Goal: Transaction & Acquisition: Book appointment/travel/reservation

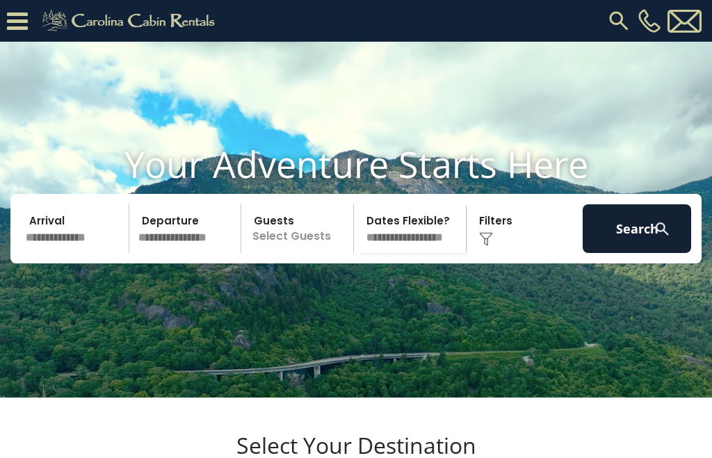
click at [26, 22] on icon at bounding box center [17, 21] width 21 height 24
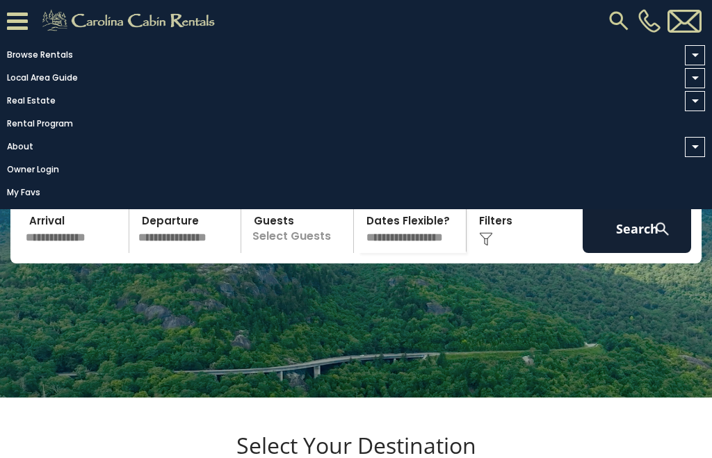
click at [58, 58] on link "Browse Rentals" at bounding box center [352, 54] width 705 height 19
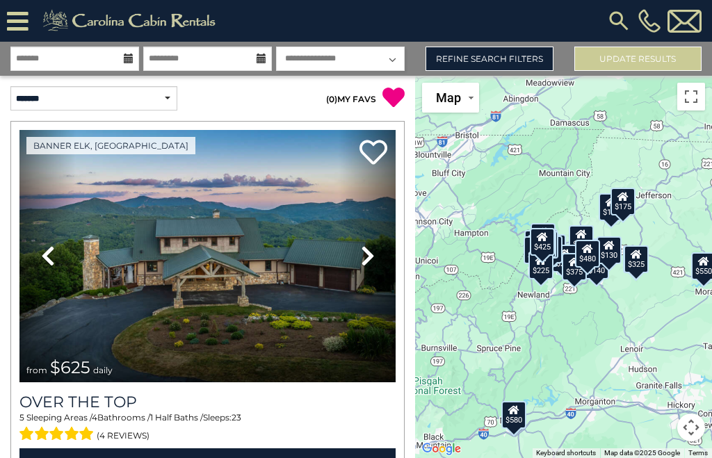
click at [22, 28] on icon at bounding box center [18, 21] width 22 height 24
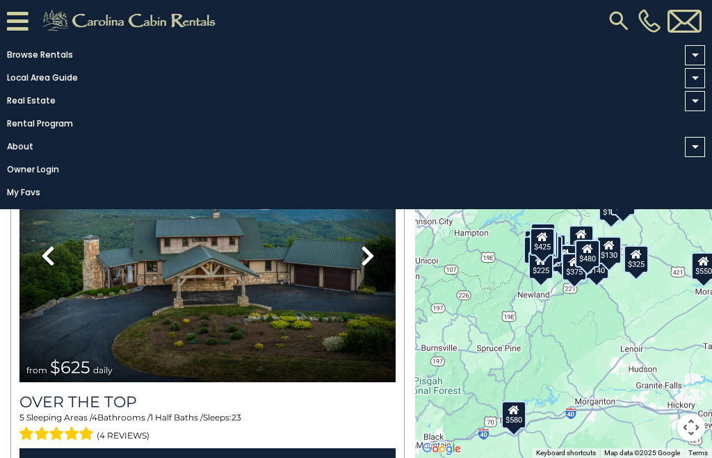
click at [72, 61] on link "Browse Rentals" at bounding box center [352, 54] width 705 height 19
click at [45, 54] on link "Browse Rentals" at bounding box center [352, 54] width 705 height 19
click at [39, 54] on link "Browse Rentals" at bounding box center [352, 54] width 705 height 19
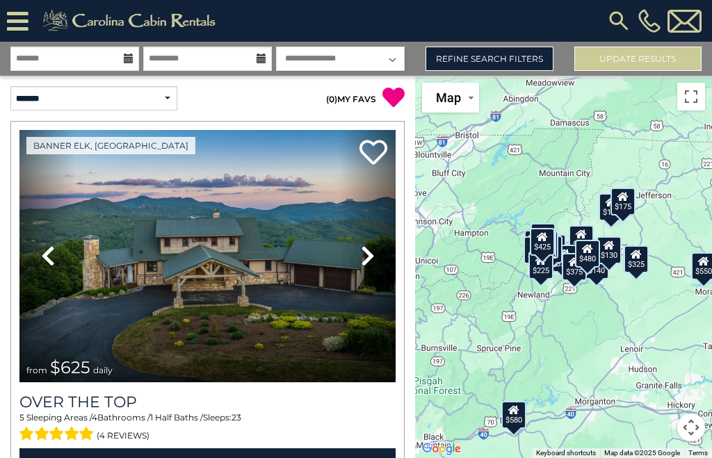
click at [618, 24] on img at bounding box center [618, 20] width 25 height 25
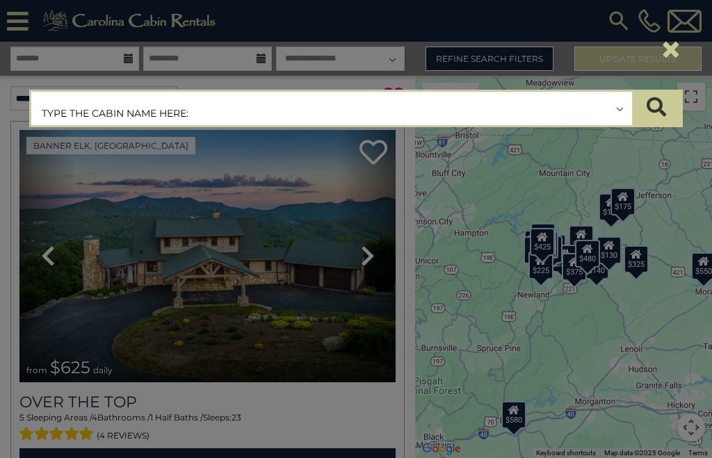
click at [63, 117] on input "text" at bounding box center [331, 109] width 601 height 35
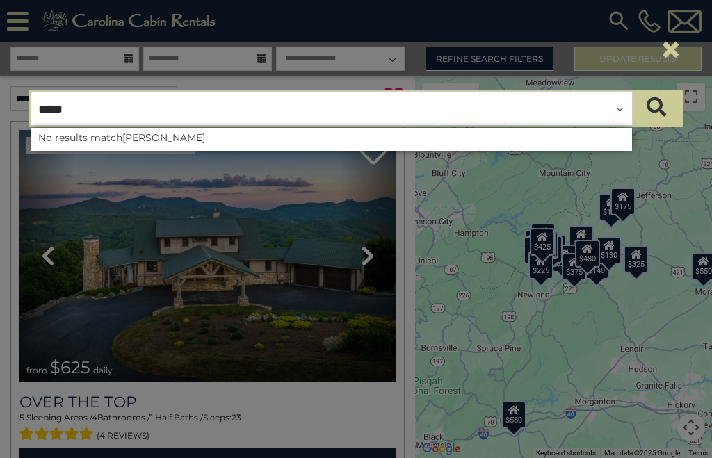
type input "*****"
click at [661, 111] on icon "submit" at bounding box center [656, 106] width 19 height 19
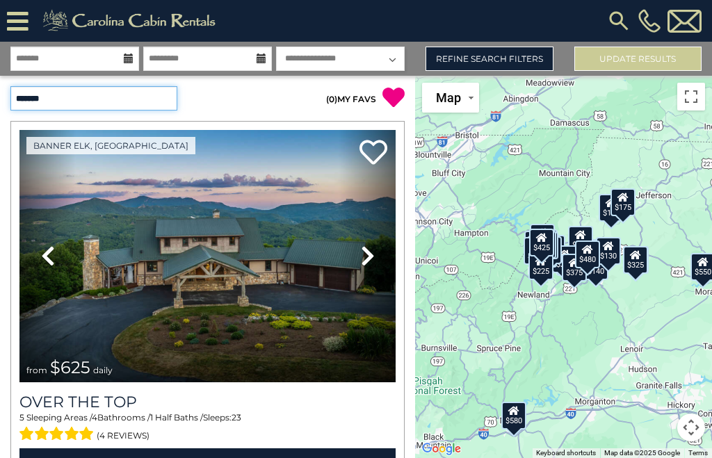
click at [66, 95] on select "**********" at bounding box center [93, 98] width 167 height 24
click at [526, 59] on link "Refine Search Filters" at bounding box center [489, 59] width 127 height 24
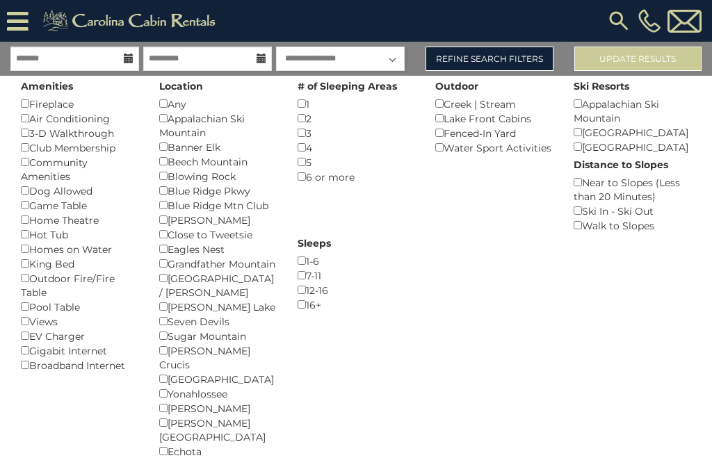
click at [236, 289] on div "West Jefferson / Jefferson ()" at bounding box center [218, 285] width 118 height 29
click at [613, 19] on img at bounding box center [618, 20] width 25 height 25
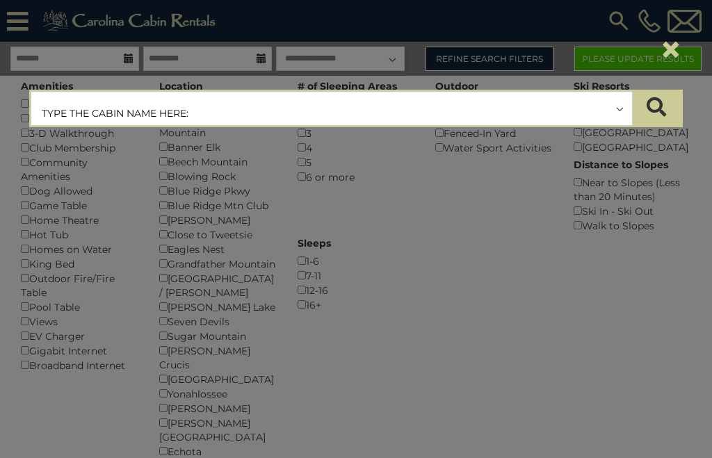
click at [586, 263] on div "**********" at bounding box center [356, 229] width 712 height 458
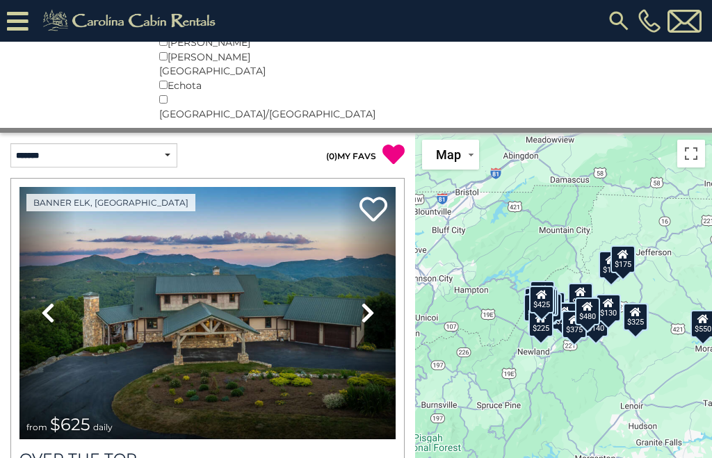
scroll to position [392, 0]
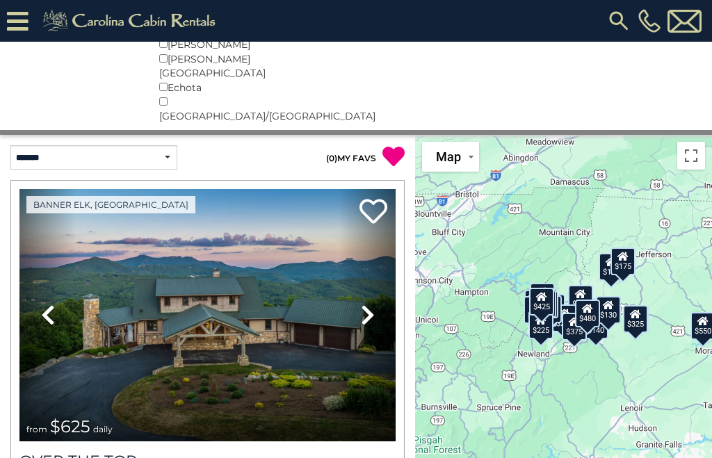
click at [634, 254] on div "$175" at bounding box center [622, 262] width 25 height 28
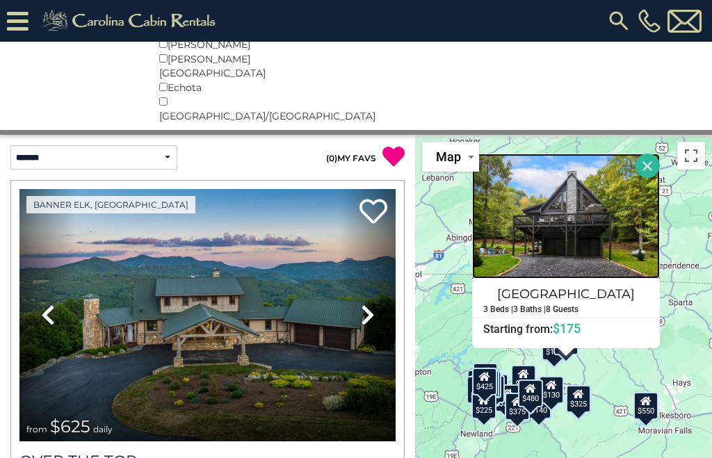
click at [629, 259] on img at bounding box center [566, 216] width 188 height 125
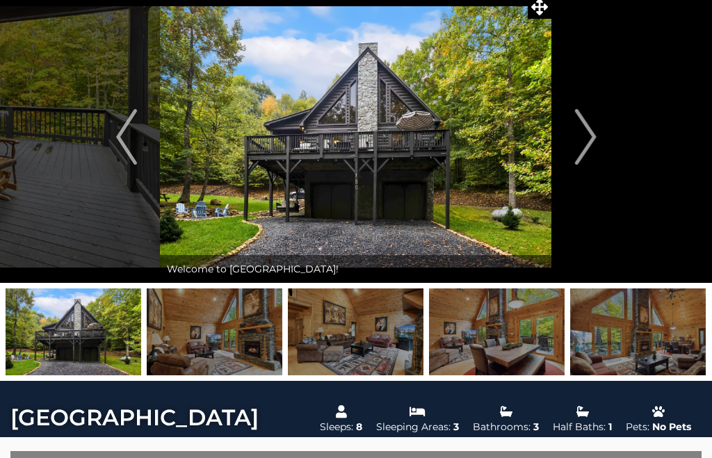
scroll to position [46, 0]
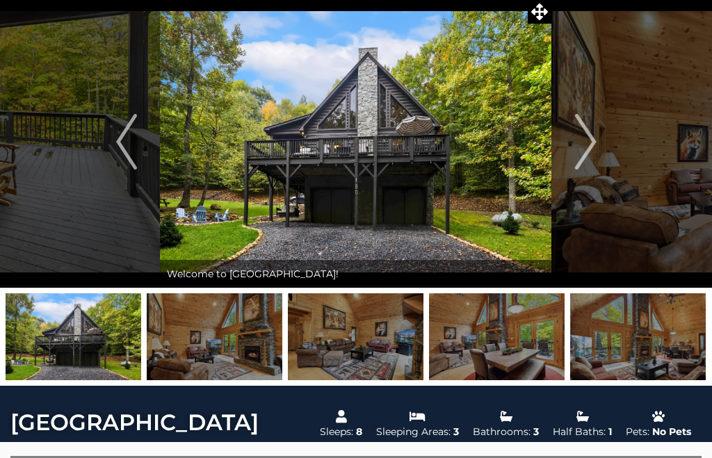
click at [112, 152] on button "Previous" at bounding box center [126, 142] width 67 height 292
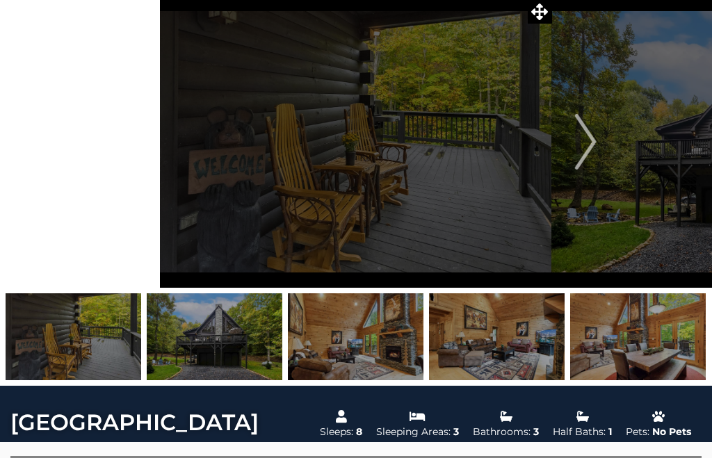
click at [127, 141] on img "Previous" at bounding box center [126, 142] width 21 height 56
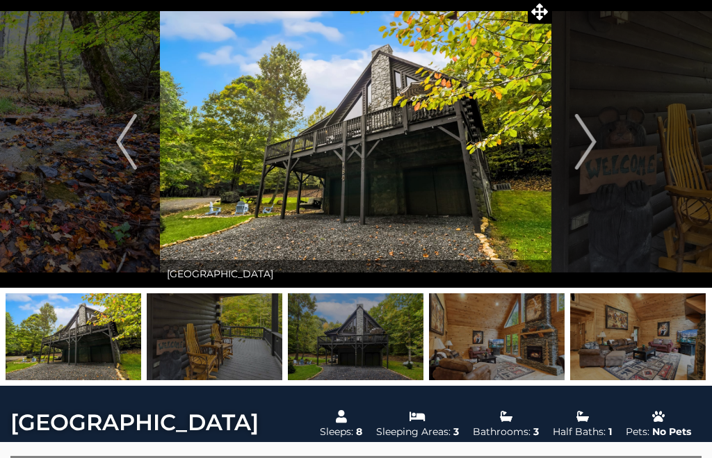
click at [593, 143] on img "Next" at bounding box center [585, 142] width 21 height 56
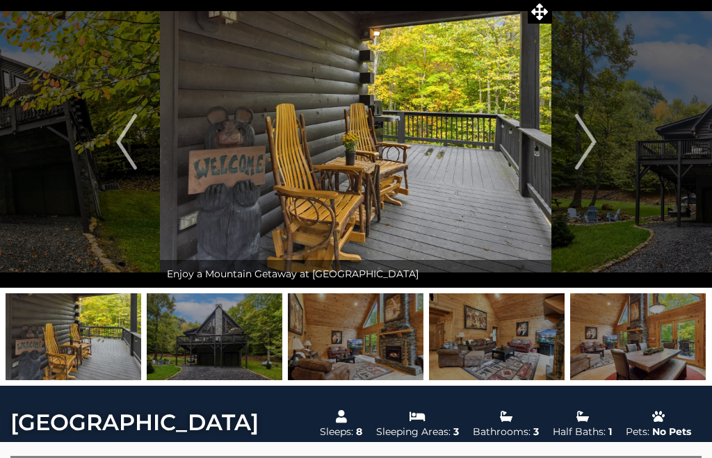
click at [591, 147] on img "Next" at bounding box center [585, 142] width 21 height 56
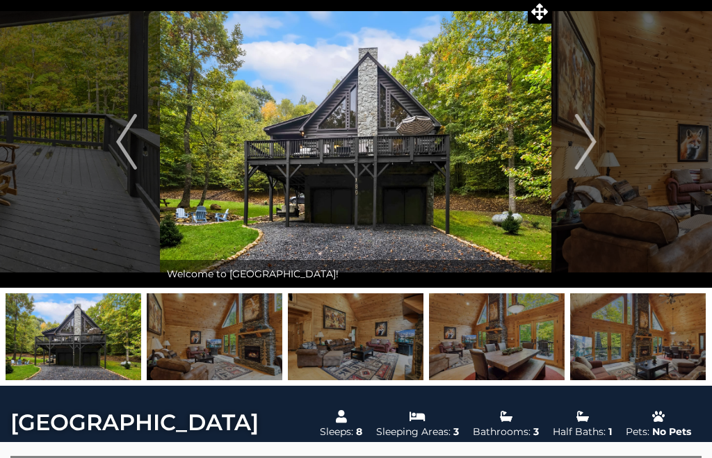
click at [591, 156] on img "Next" at bounding box center [585, 142] width 21 height 56
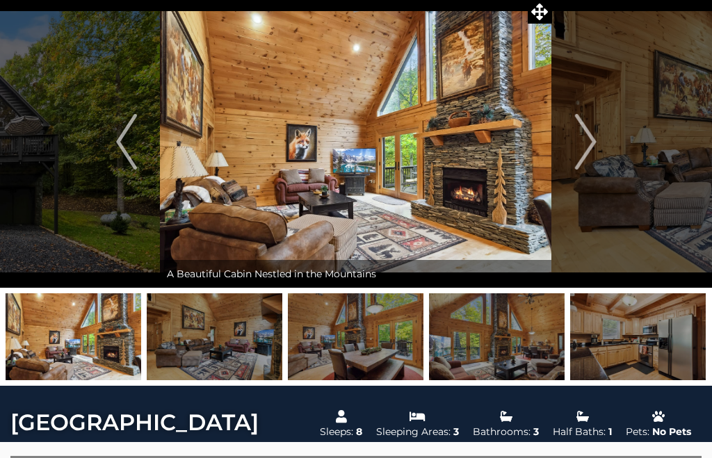
click at [593, 147] on img "Next" at bounding box center [585, 142] width 21 height 56
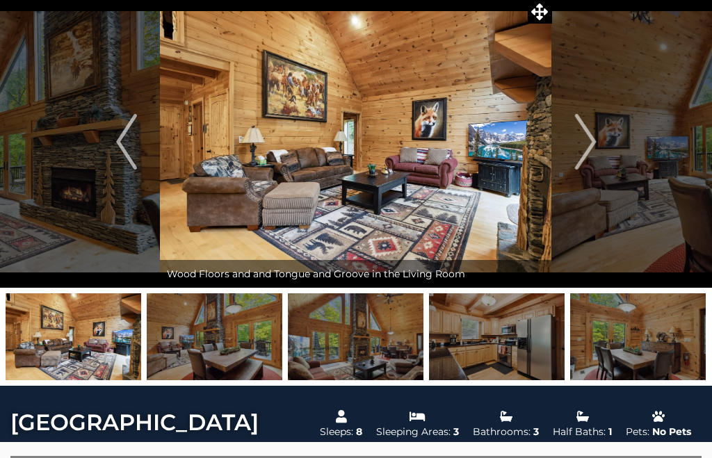
click at [585, 157] on img "Next" at bounding box center [585, 142] width 21 height 56
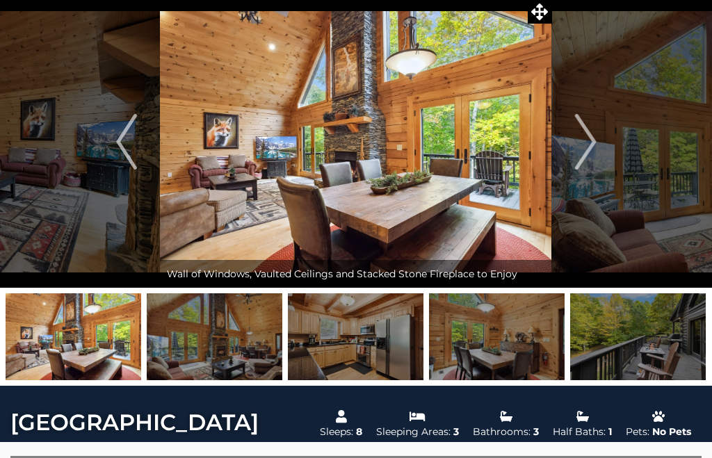
click at [589, 152] on img "Next" at bounding box center [585, 142] width 21 height 56
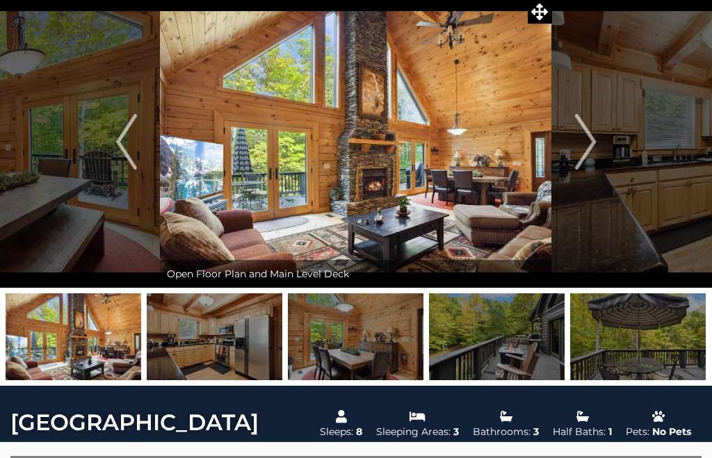
click at [592, 156] on img "Next" at bounding box center [585, 142] width 21 height 56
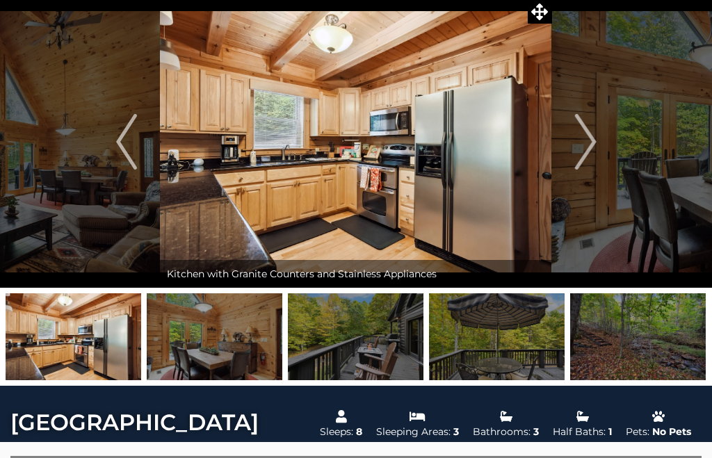
click at [601, 154] on button "Next" at bounding box center [585, 142] width 67 height 292
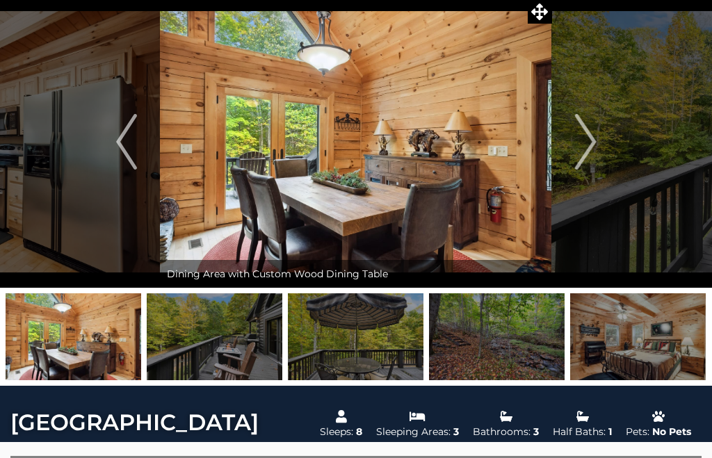
click at [592, 162] on img "Next" at bounding box center [585, 142] width 21 height 56
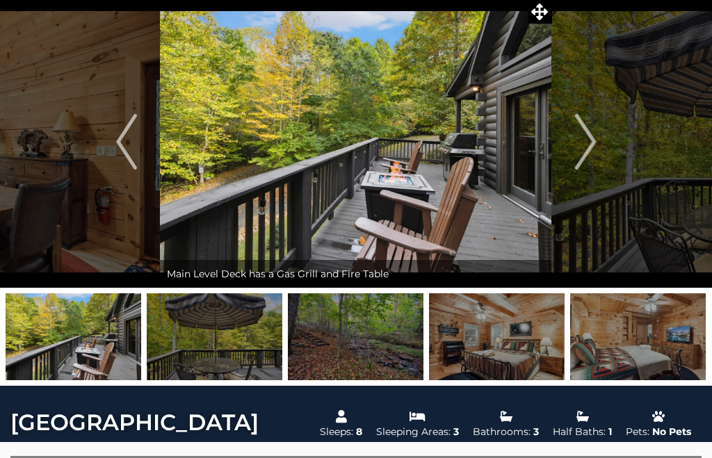
click at [597, 156] on button "Next" at bounding box center [585, 142] width 67 height 292
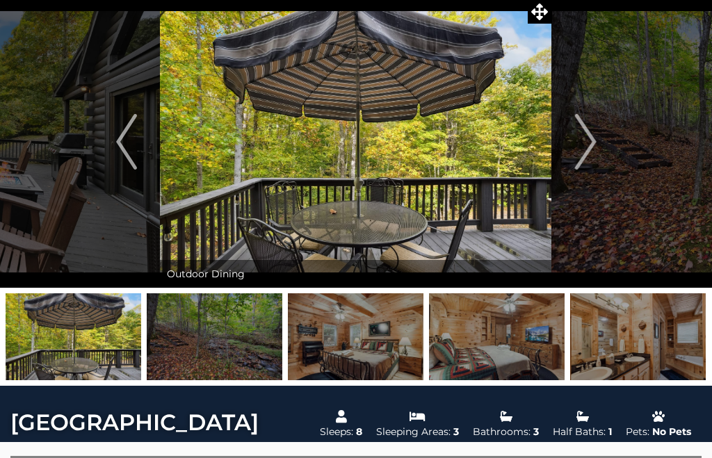
click at [597, 157] on button "Next" at bounding box center [585, 142] width 67 height 292
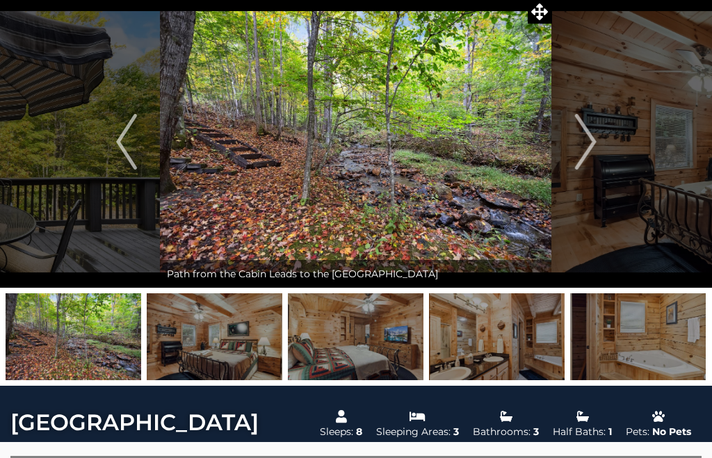
click at [593, 162] on img "Next" at bounding box center [585, 142] width 21 height 56
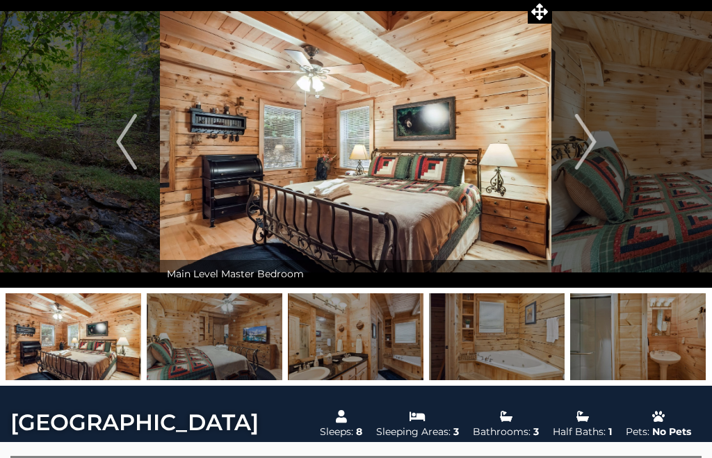
click at [593, 161] on img "Next" at bounding box center [585, 142] width 21 height 56
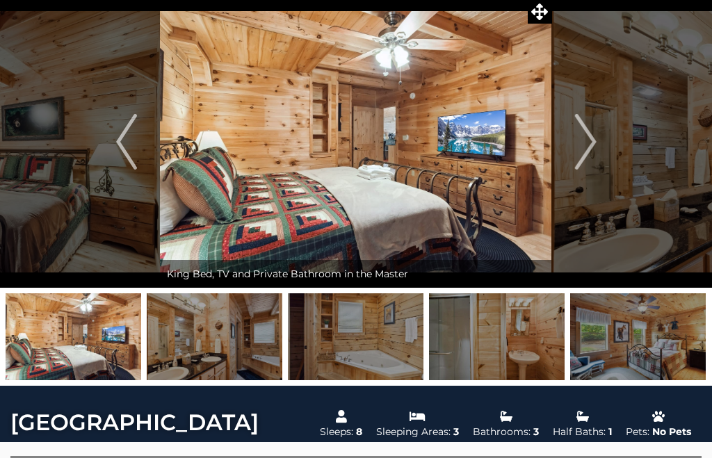
click at [595, 162] on img "Next" at bounding box center [585, 142] width 21 height 56
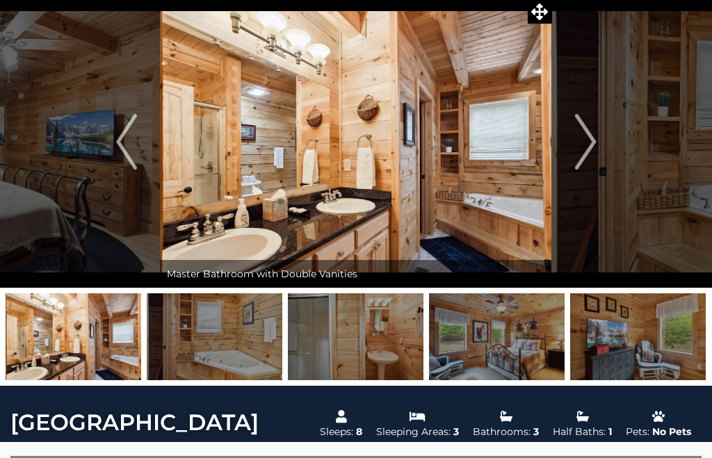
click at [595, 164] on img "Next" at bounding box center [585, 142] width 21 height 56
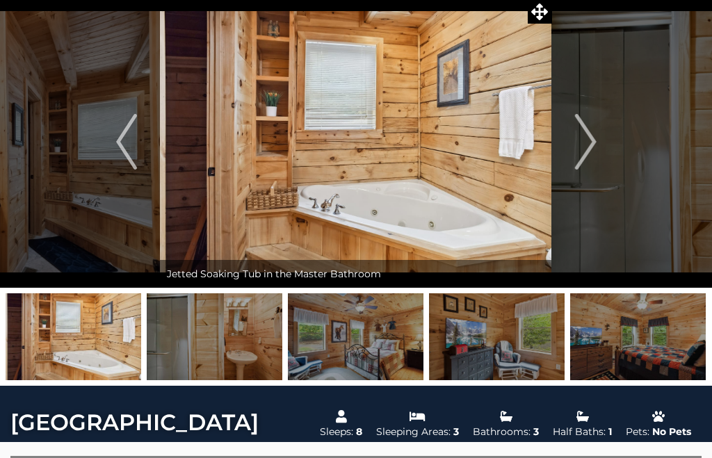
click at [597, 155] on button "Next" at bounding box center [585, 142] width 67 height 292
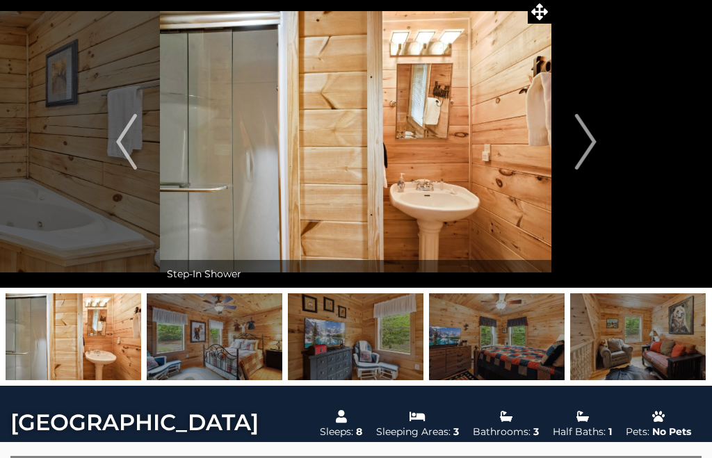
click at [601, 154] on button "Next" at bounding box center [585, 142] width 67 height 292
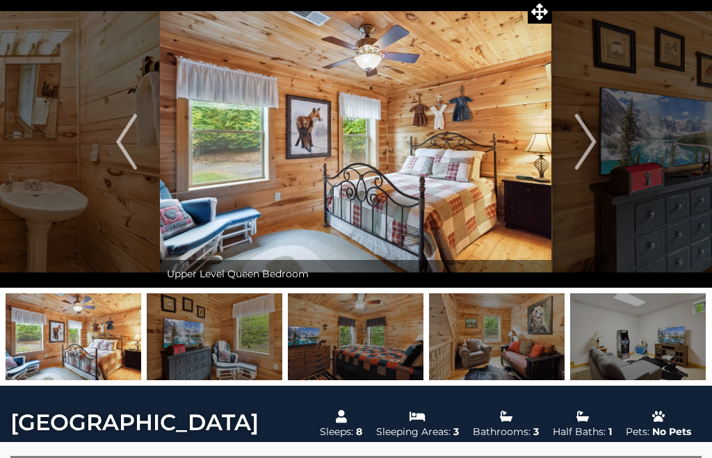
click at [599, 163] on button "Next" at bounding box center [585, 142] width 67 height 292
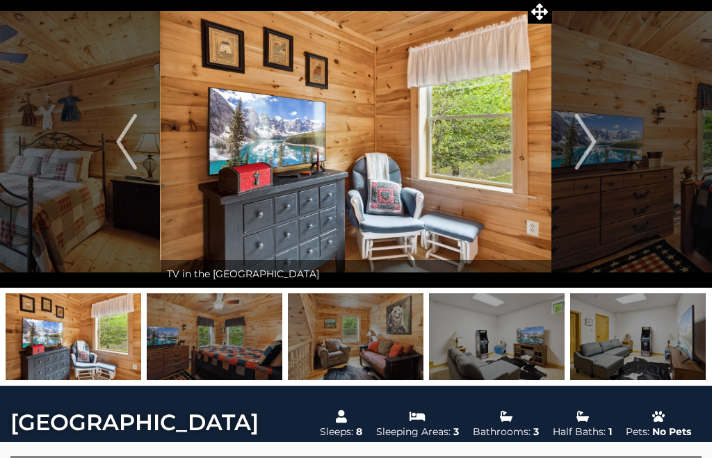
click at [597, 166] on button "Next" at bounding box center [585, 142] width 67 height 292
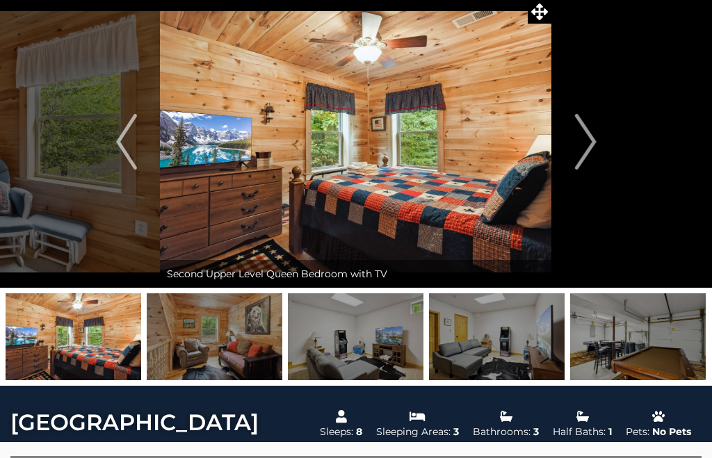
click at [597, 168] on button "Next" at bounding box center [585, 142] width 67 height 292
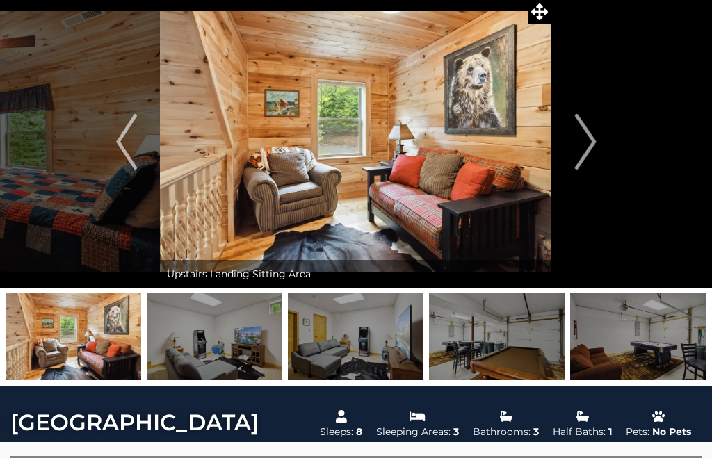
click at [593, 174] on button "Next" at bounding box center [585, 142] width 67 height 292
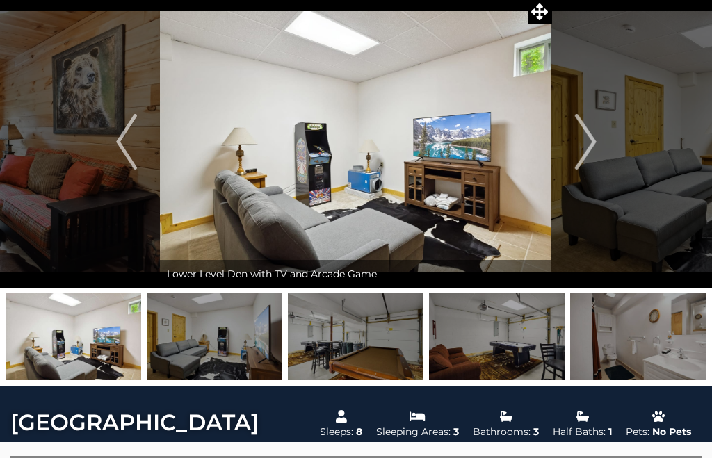
click at [595, 172] on button "Next" at bounding box center [585, 142] width 67 height 292
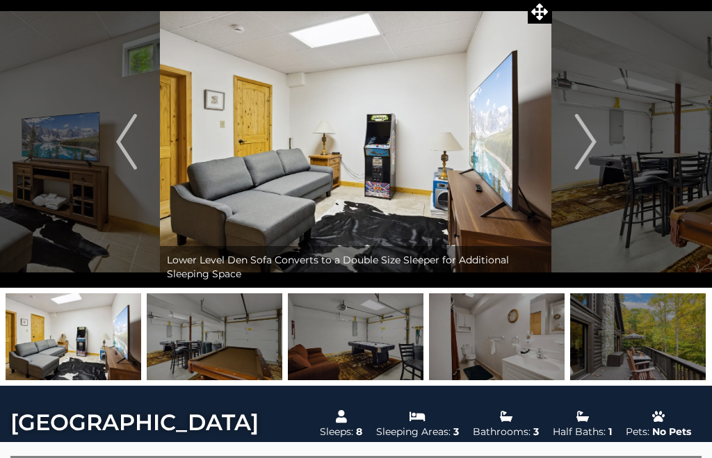
click at [597, 172] on button "Next" at bounding box center [585, 142] width 67 height 292
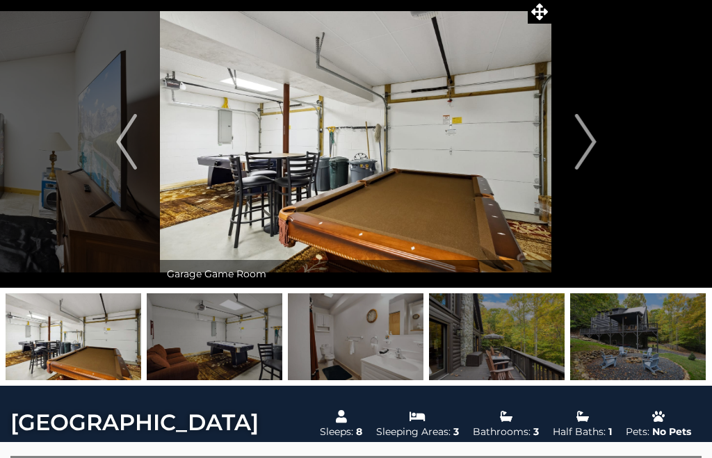
click at [597, 171] on button "Next" at bounding box center [585, 142] width 67 height 292
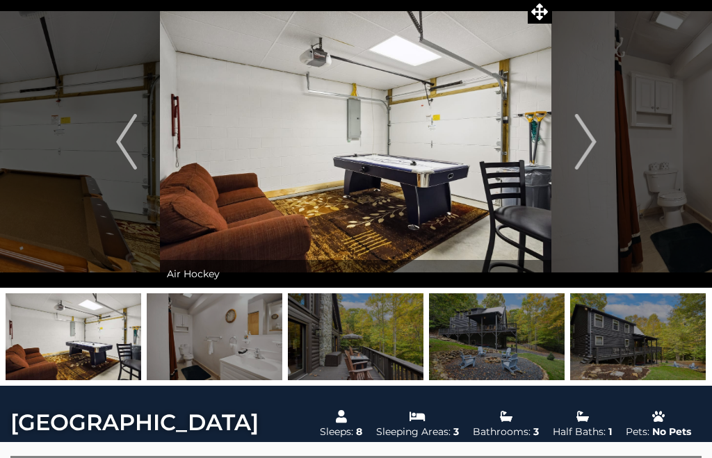
click at [597, 171] on button "Next" at bounding box center [585, 142] width 67 height 292
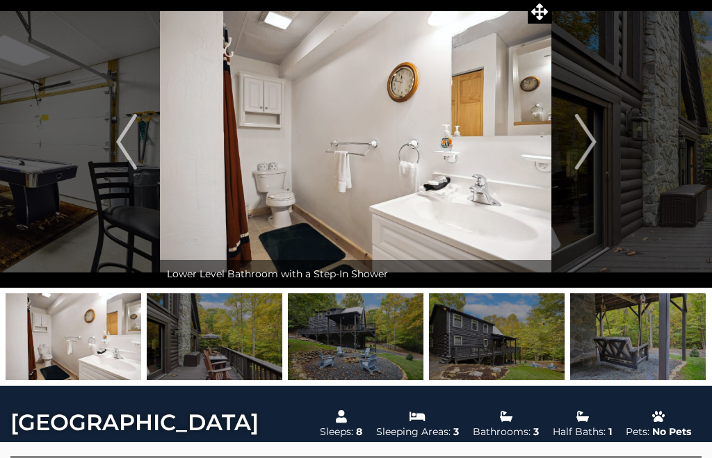
click at [599, 172] on button "Next" at bounding box center [585, 142] width 67 height 292
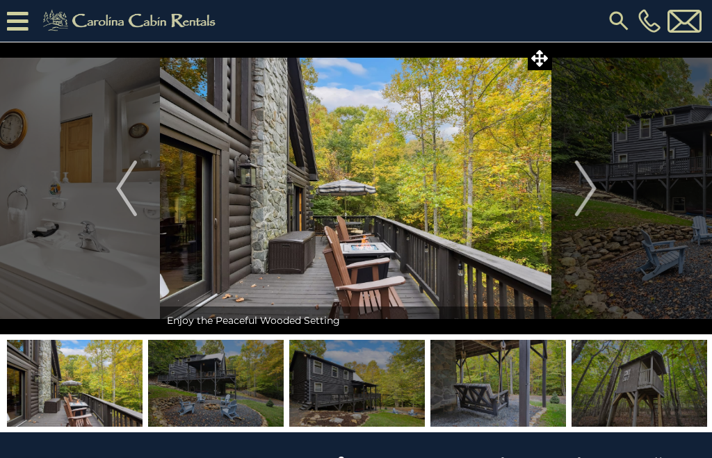
scroll to position [0, 0]
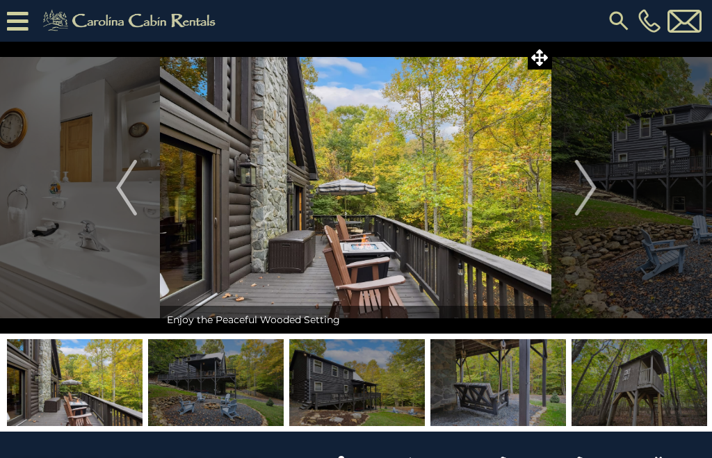
click at [587, 183] on img "Next" at bounding box center [585, 188] width 21 height 56
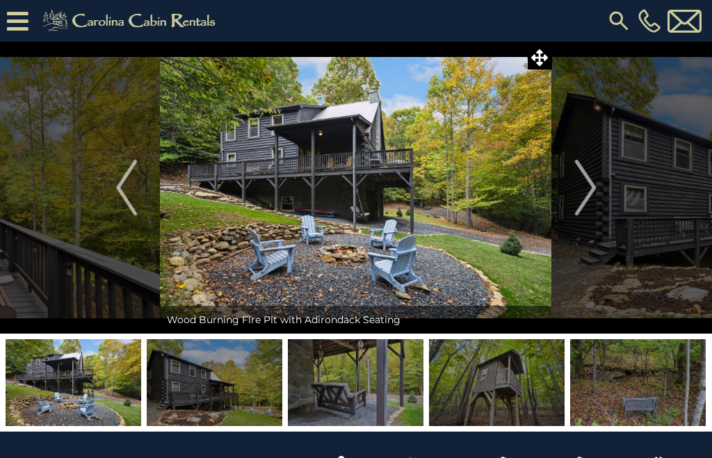
click at [590, 196] on img "Next" at bounding box center [585, 188] width 21 height 56
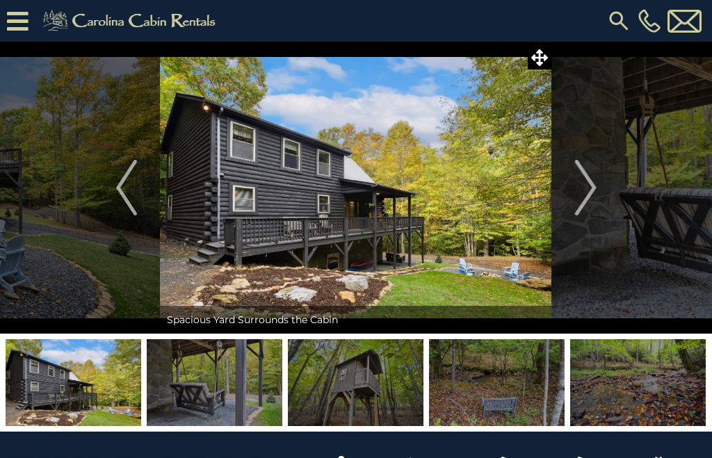
click at [585, 191] on img "Next" at bounding box center [585, 188] width 21 height 56
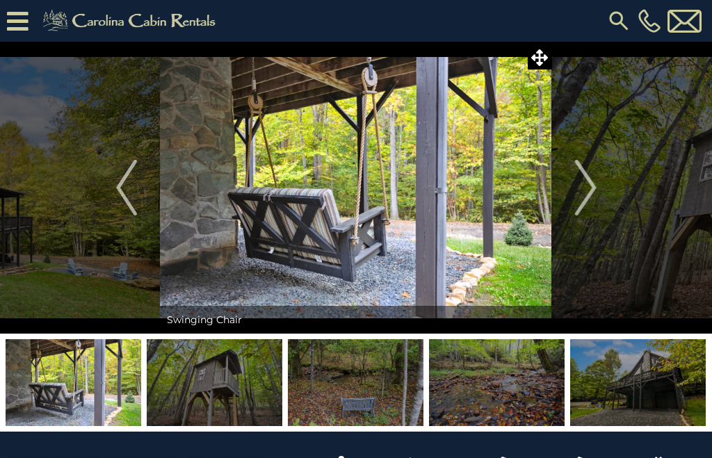
click at [582, 190] on img "Next" at bounding box center [585, 188] width 21 height 56
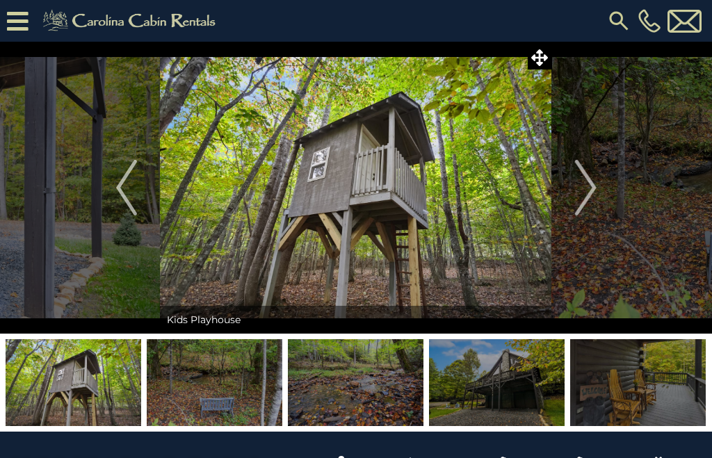
click at [586, 190] on img "Next" at bounding box center [585, 188] width 21 height 56
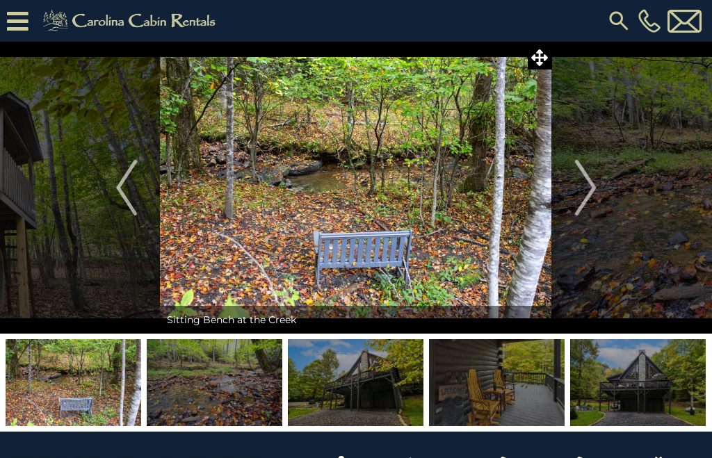
click at [588, 179] on img "Next" at bounding box center [585, 188] width 21 height 56
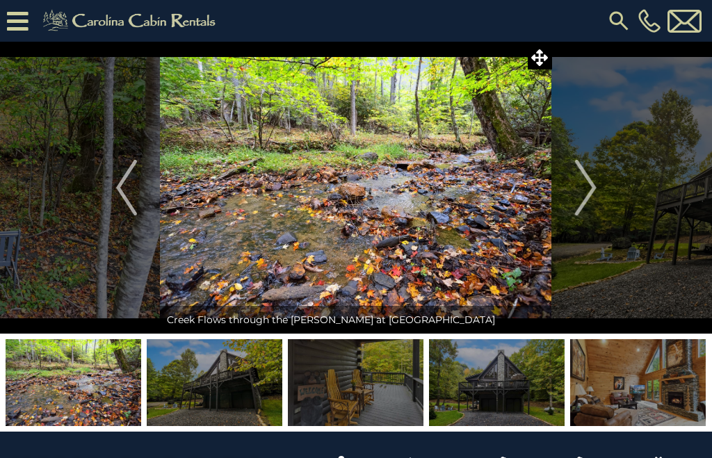
click at [581, 188] on img "Next" at bounding box center [585, 188] width 21 height 56
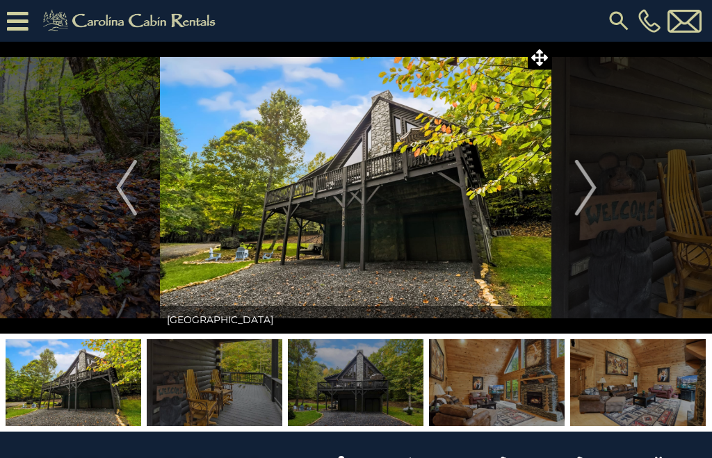
click at [582, 194] on img "Next" at bounding box center [585, 188] width 21 height 56
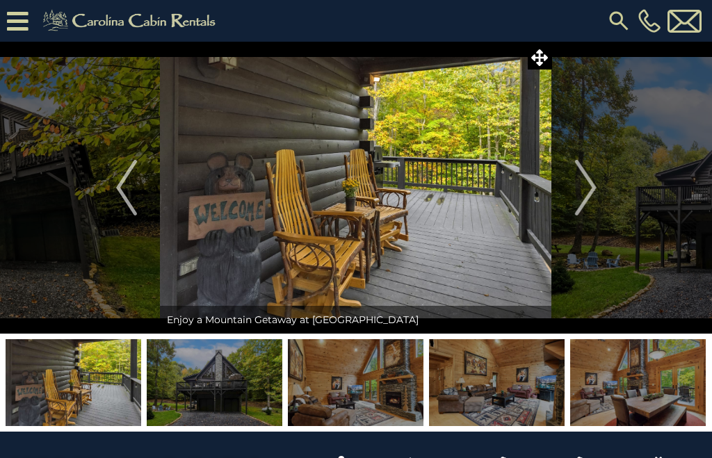
click at [582, 189] on img "Next" at bounding box center [585, 188] width 21 height 56
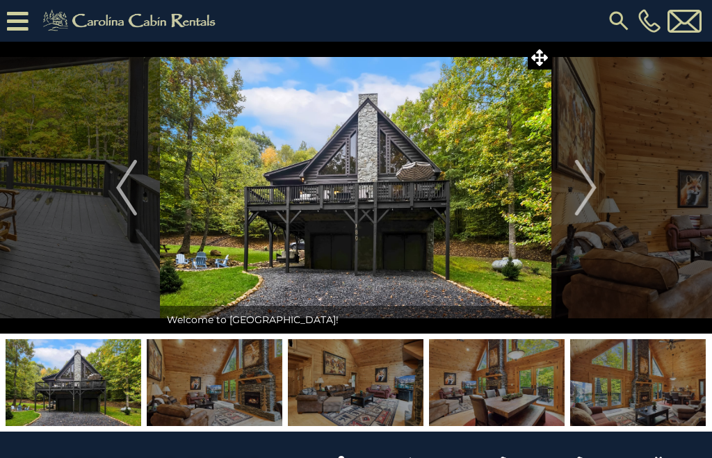
click at [587, 198] on img "Next" at bounding box center [585, 188] width 21 height 56
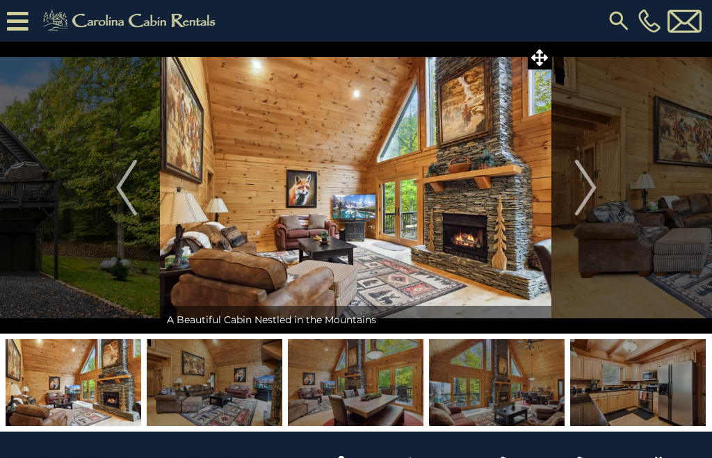
click at [586, 200] on img "Next" at bounding box center [585, 188] width 21 height 56
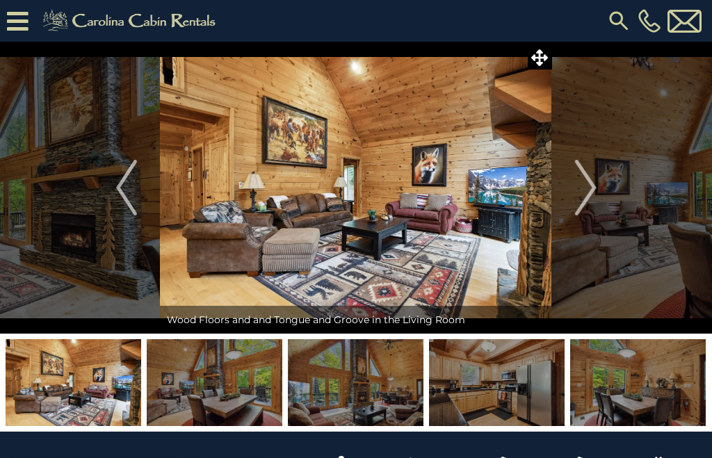
click at [586, 193] on img "Next" at bounding box center [585, 188] width 21 height 56
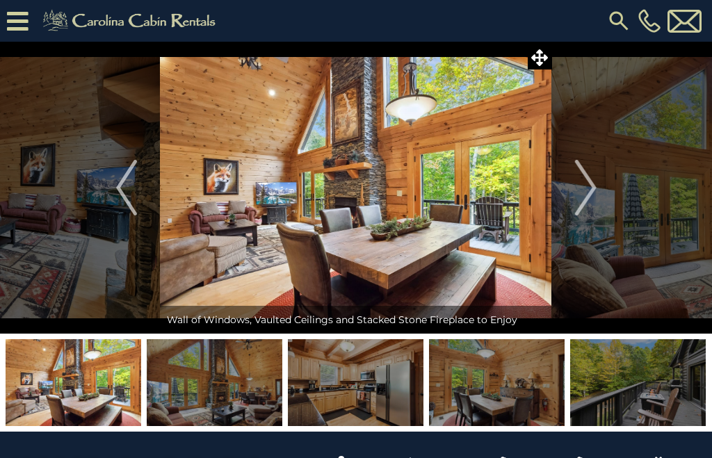
click at [588, 195] on img "Next" at bounding box center [585, 188] width 21 height 56
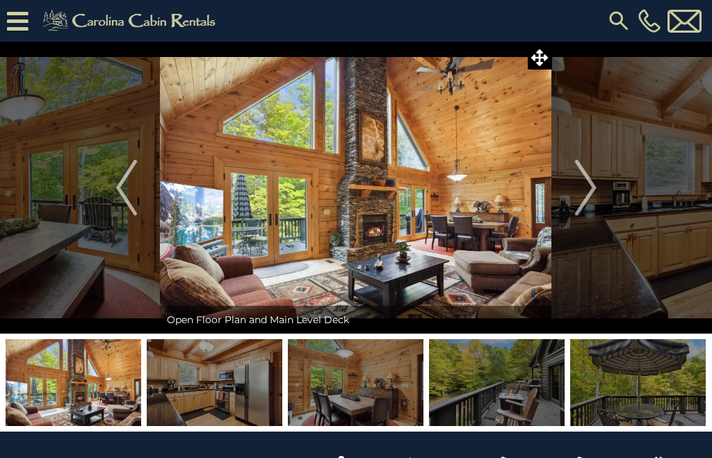
click at [590, 190] on img "Next" at bounding box center [585, 188] width 21 height 56
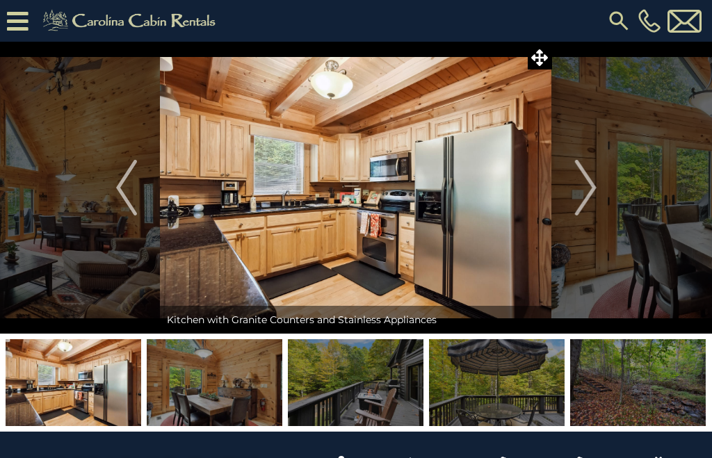
click at [597, 191] on button "Next" at bounding box center [585, 188] width 67 height 292
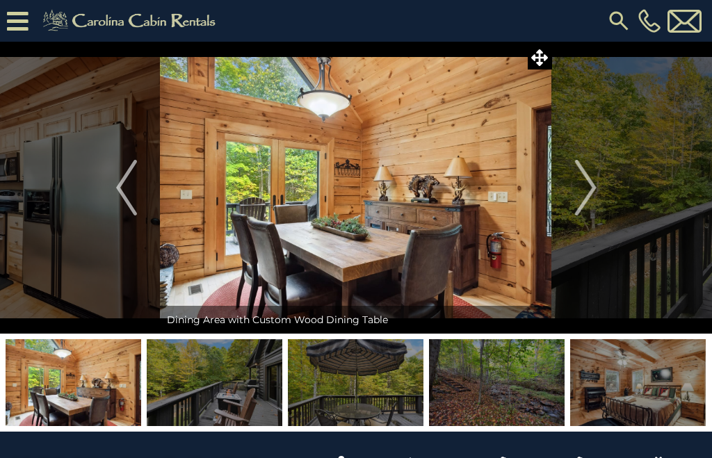
click at [591, 202] on img "Next" at bounding box center [585, 188] width 21 height 56
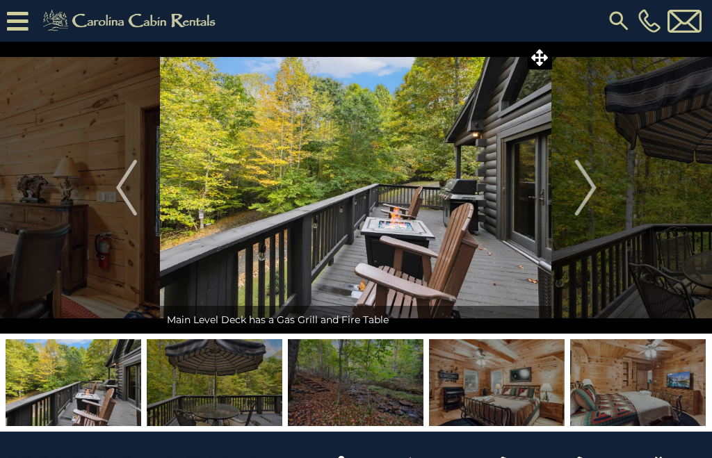
click at [586, 188] on img "Next" at bounding box center [585, 188] width 21 height 56
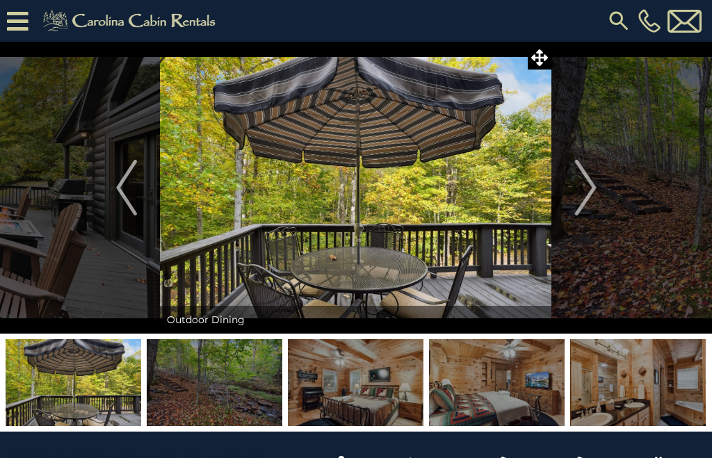
click at [592, 192] on img "Next" at bounding box center [585, 188] width 21 height 56
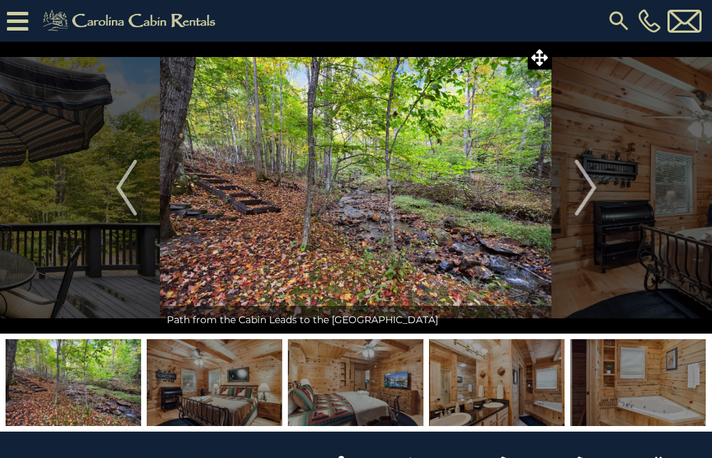
click at [595, 199] on img "Next" at bounding box center [585, 188] width 21 height 56
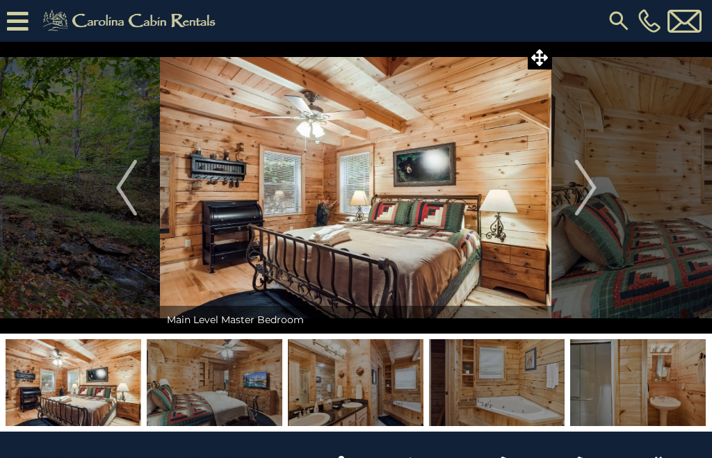
click at [576, 200] on img "Next" at bounding box center [585, 188] width 21 height 56
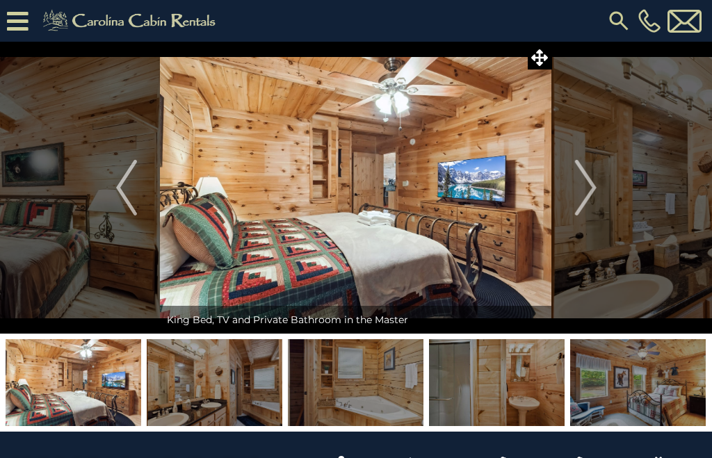
click at [585, 199] on img "Next" at bounding box center [585, 188] width 21 height 56
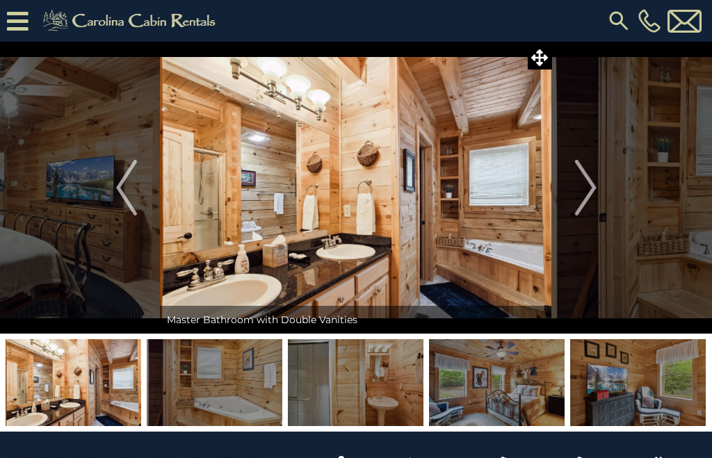
click at [590, 198] on img "Next" at bounding box center [585, 188] width 21 height 56
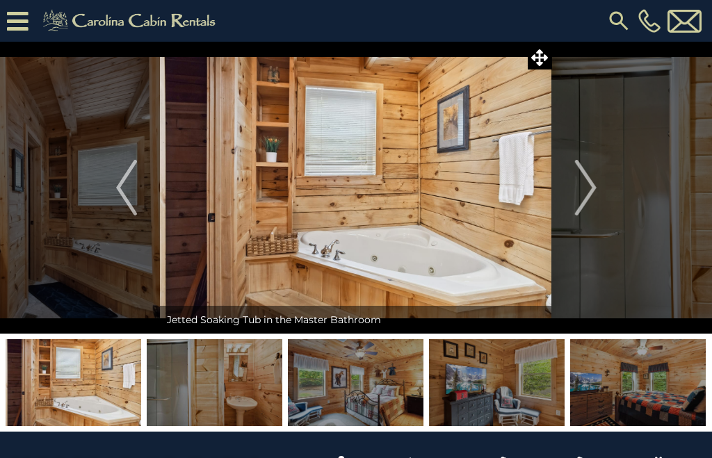
click at [590, 200] on img "Next" at bounding box center [585, 188] width 21 height 56
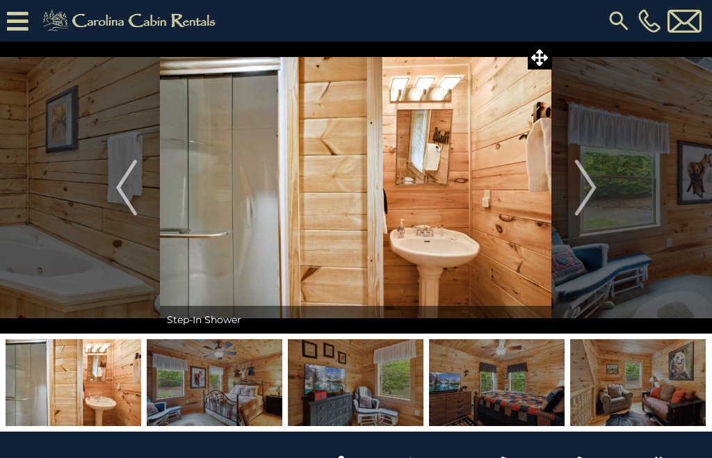
click at [583, 199] on img "Next" at bounding box center [585, 188] width 21 height 56
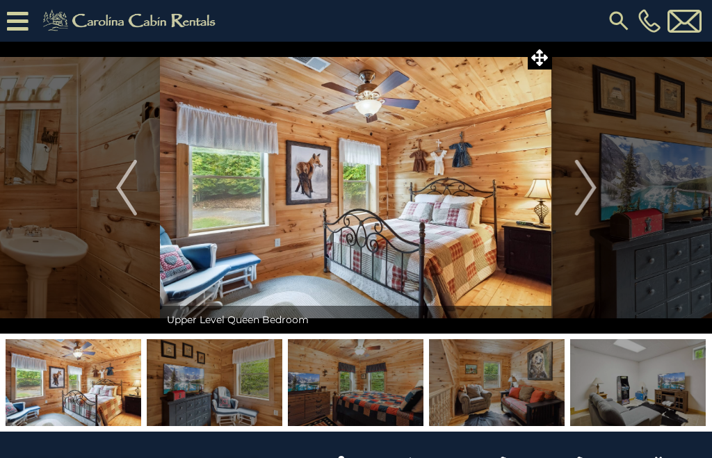
click at [20, 28] on icon at bounding box center [18, 21] width 22 height 24
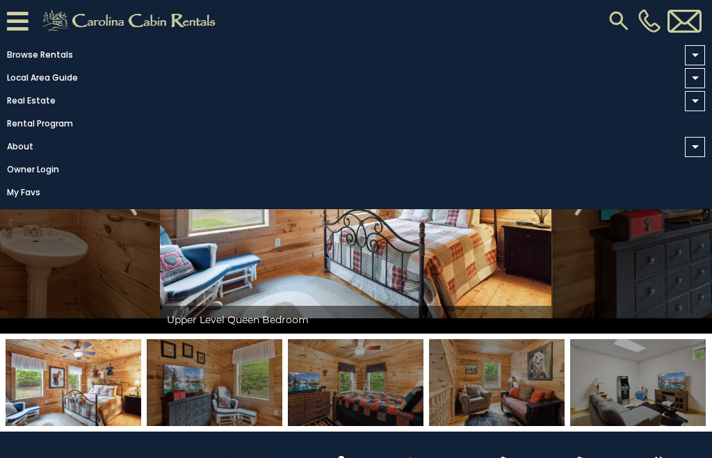
click at [64, 87] on link "Local Area Guide" at bounding box center [352, 77] width 705 height 19
